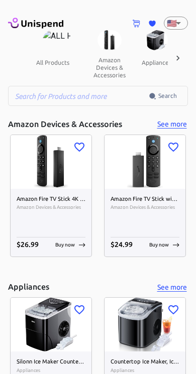
click at [179, 56] on icon at bounding box center [178, 58] width 10 height 10
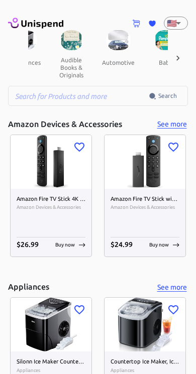
scroll to position [0, 139]
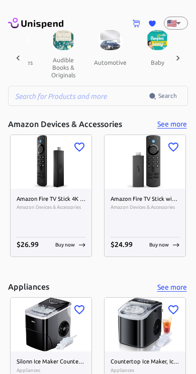
click at [97, 53] on button "automotive" at bounding box center [110, 62] width 49 height 24
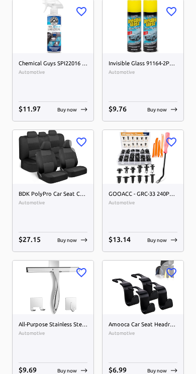
scroll to position [1181, 0]
click at [59, 181] on img at bounding box center [53, 157] width 81 height 54
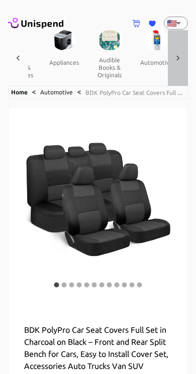
click at [173, 57] on icon at bounding box center [178, 58] width 10 height 10
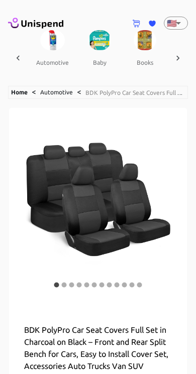
scroll to position [0, 231]
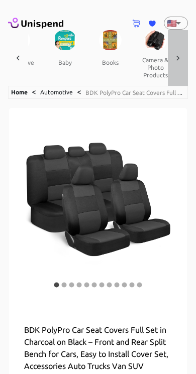
click at [171, 55] on div at bounding box center [178, 58] width 20 height 56
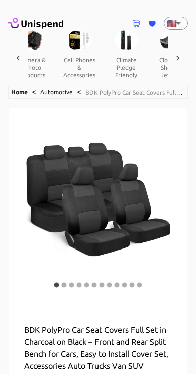
scroll to position [0, 370]
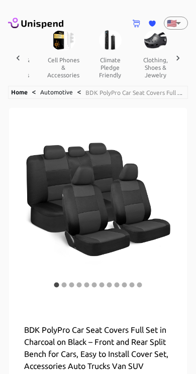
click at [47, 61] on button "cell phones & accessories" at bounding box center [63, 67] width 48 height 35
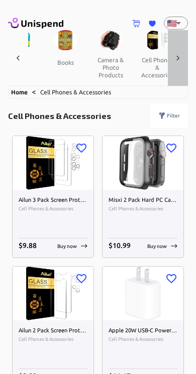
click at [175, 58] on icon at bounding box center [178, 58] width 10 height 10
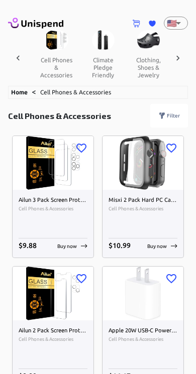
scroll to position [0, 414]
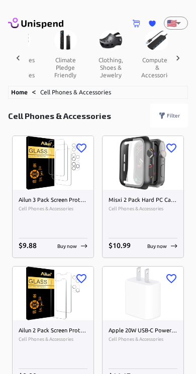
click at [174, 64] on div at bounding box center [178, 58] width 20 height 56
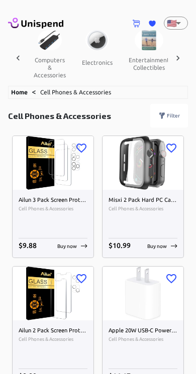
scroll to position [0, 553]
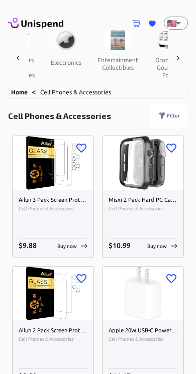
click at [156, 63] on button "grocery & gourmet food" at bounding box center [168, 67] width 45 height 35
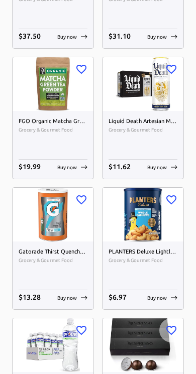
scroll to position [1519, 0]
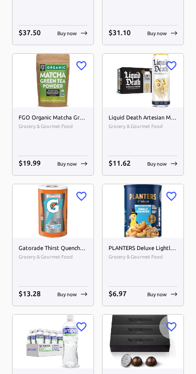
click at [147, 117] on h6 "Liquid Death Artesian Mountain Water (Still), 19.2 oz King Size Cans (8-Pack)" at bounding box center [142, 118] width 69 height 9
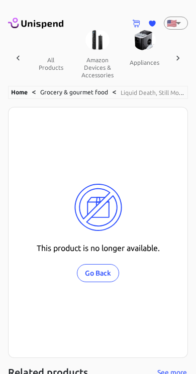
scroll to position [0, 562]
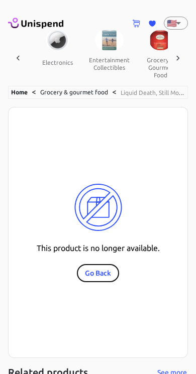
click at [94, 276] on button "Go Back" at bounding box center [98, 273] width 42 height 19
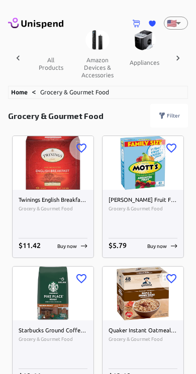
scroll to position [0, 562]
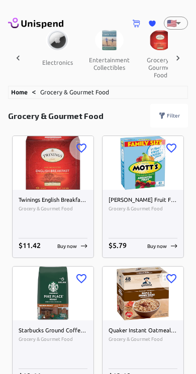
click at [60, 179] on img at bounding box center [53, 163] width 81 height 54
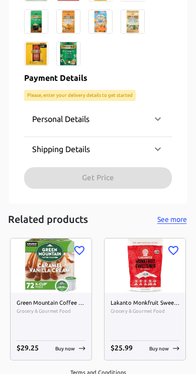
scroll to position [1276, 0]
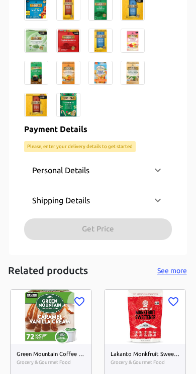
click at [165, 167] on div "Personal Details" at bounding box center [98, 170] width 148 height 24
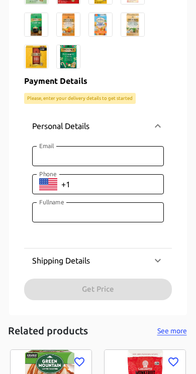
scroll to position [1332, 0]
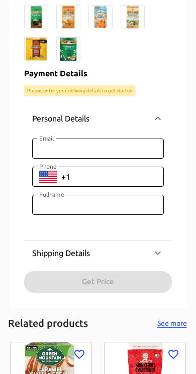
click at [160, 118] on icon at bounding box center [158, 119] width 12 height 12
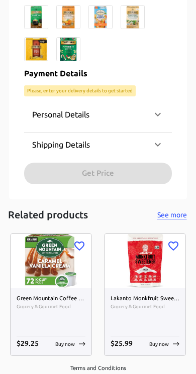
click at [165, 144] on div "Shipping Details" at bounding box center [98, 145] width 148 height 24
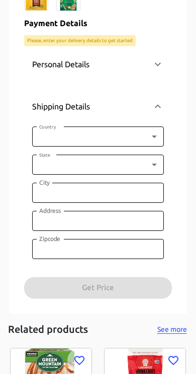
scroll to position [1382, 0]
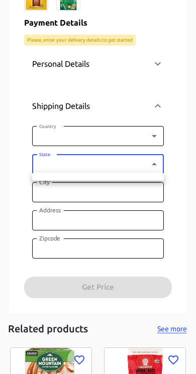
click at [153, 163] on div at bounding box center [98, 187] width 196 height 374
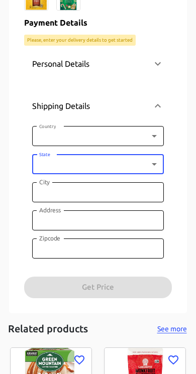
click at [161, 103] on icon at bounding box center [158, 106] width 12 height 12
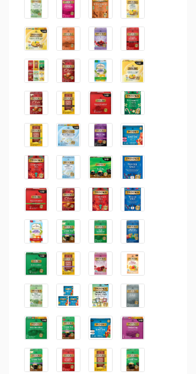
scroll to position [851, 0]
